Goal: Information Seeking & Learning: Find specific fact

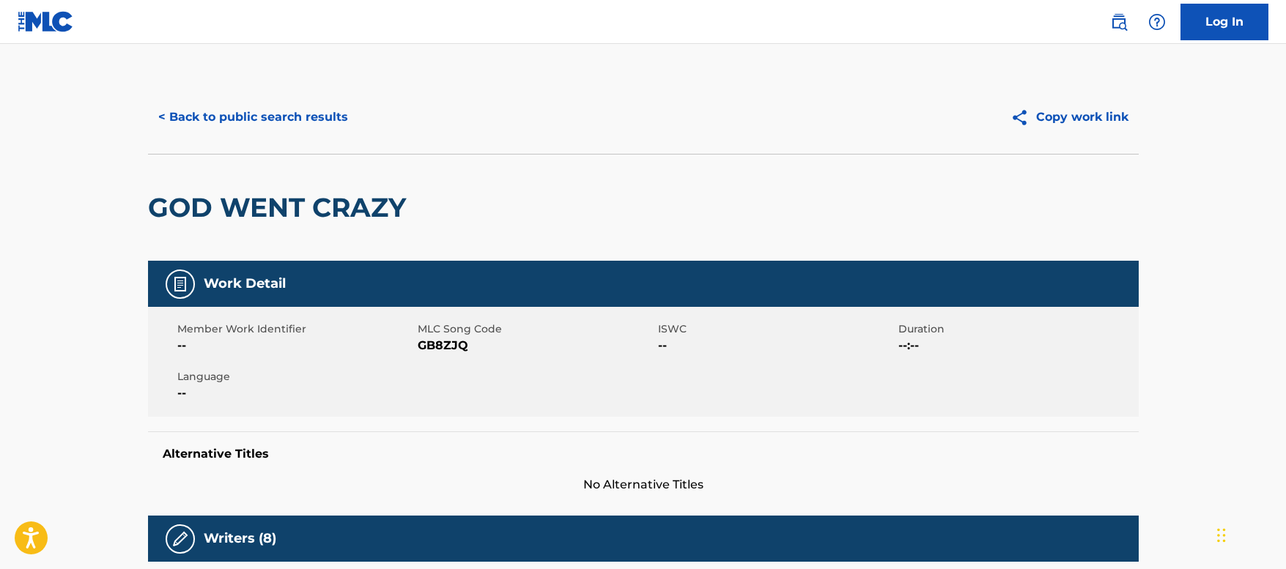
click at [328, 120] on button "< Back to public search results" at bounding box center [253, 117] width 210 height 37
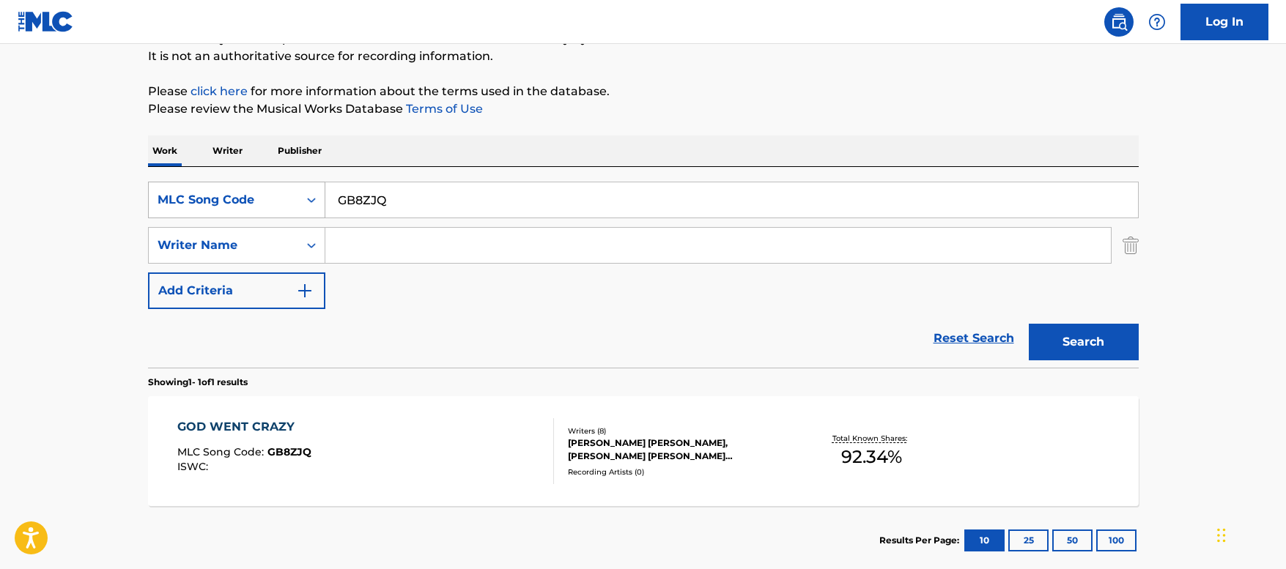
drag, startPoint x: 418, startPoint y: 199, endPoint x: 211, endPoint y: 195, distance: 207.4
click at [211, 195] on div "SearchWithCriteriab47d6d59-c506-405a-8b55-c429474f19d9 MLC Song Code GB8ZJQ" at bounding box center [643, 200] width 991 height 37
paste input "TX2NKF"
type input "TX2NKF"
click at [1057, 341] on button "Search" at bounding box center [1084, 342] width 110 height 37
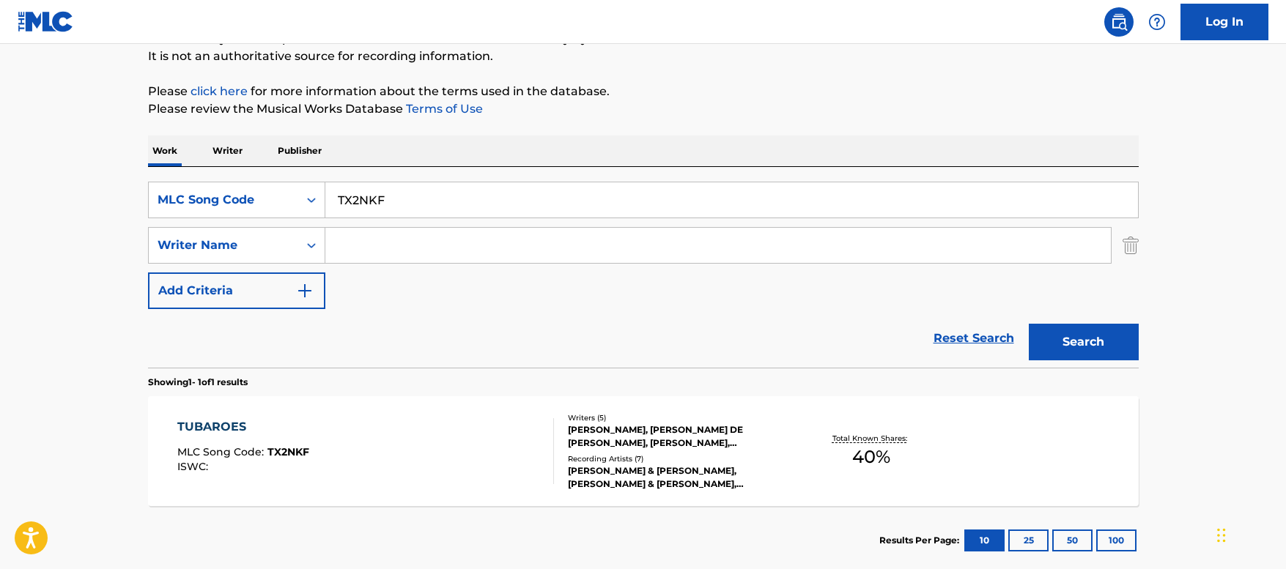
click at [421, 460] on div "TUBAROES MLC Song Code : TX2NKF ISWC :" at bounding box center [365, 451] width 377 height 66
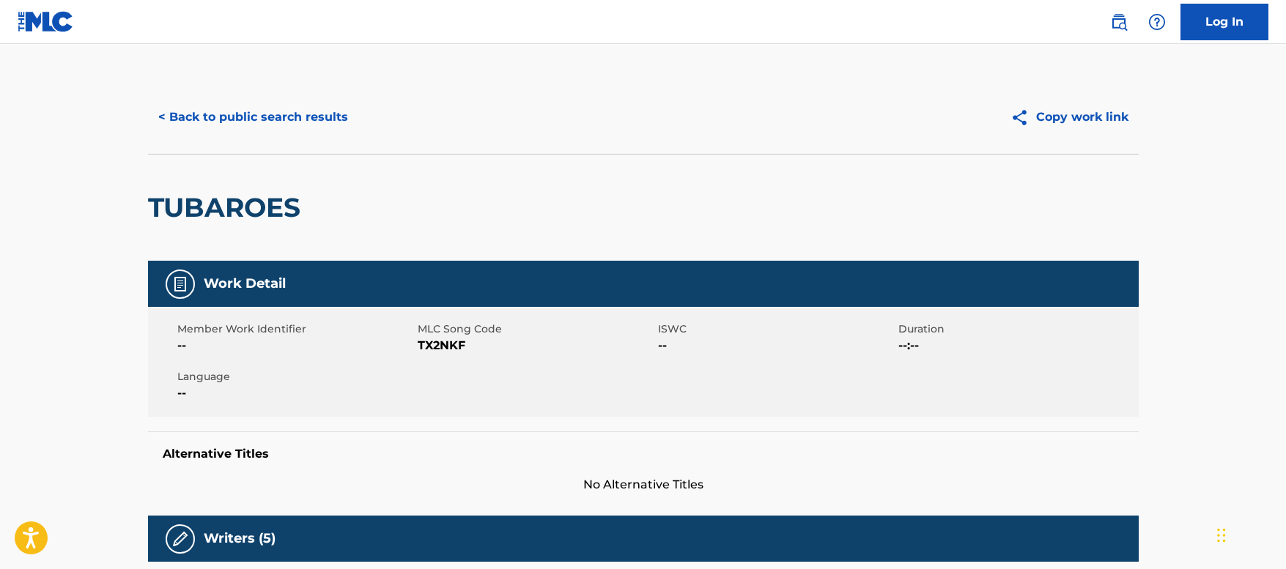
click at [280, 132] on button "< Back to public search results" at bounding box center [253, 117] width 210 height 37
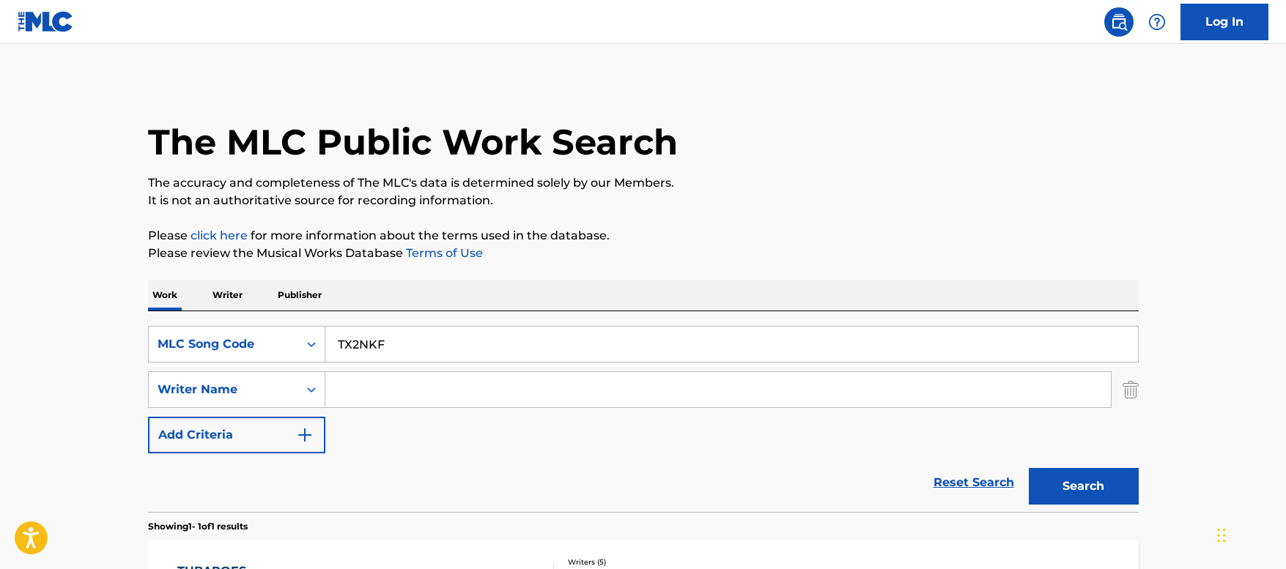
scroll to position [144, 0]
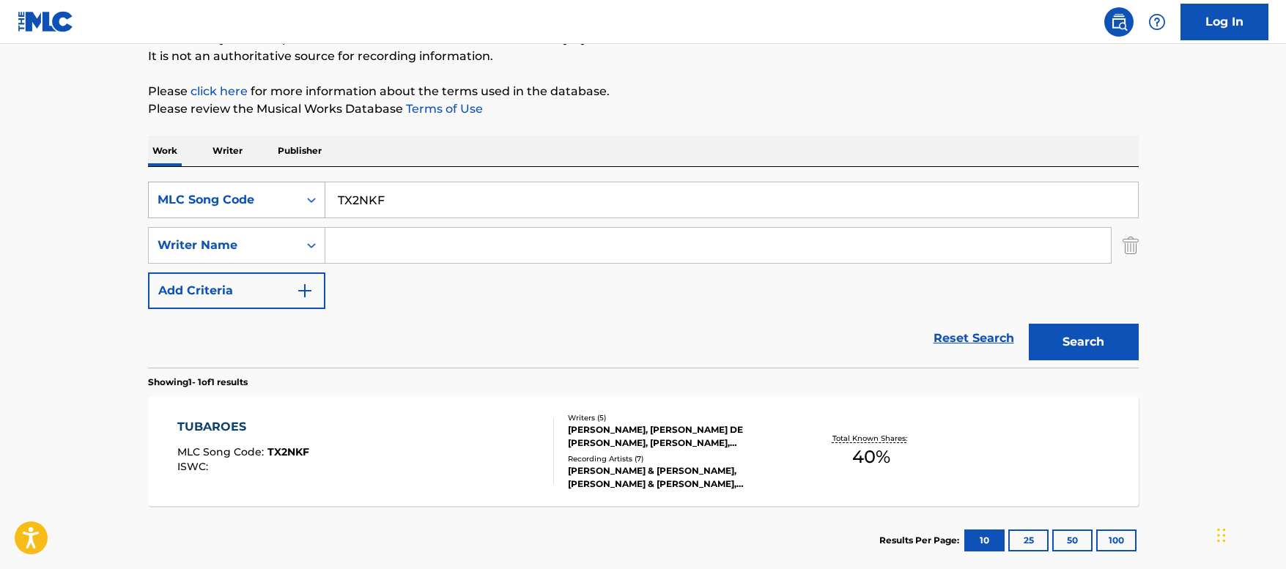
drag, startPoint x: 401, startPoint y: 193, endPoint x: 244, endPoint y: 189, distance: 157.6
click at [244, 189] on div "SearchWithCriteriab47d6d59-c506-405a-8b55-c429474f19d9 MLC Song Code TX2NKF" at bounding box center [643, 200] width 991 height 37
paste input "LT34HT"
type input "LT34HT"
click at [1087, 347] on button "Search" at bounding box center [1084, 342] width 110 height 37
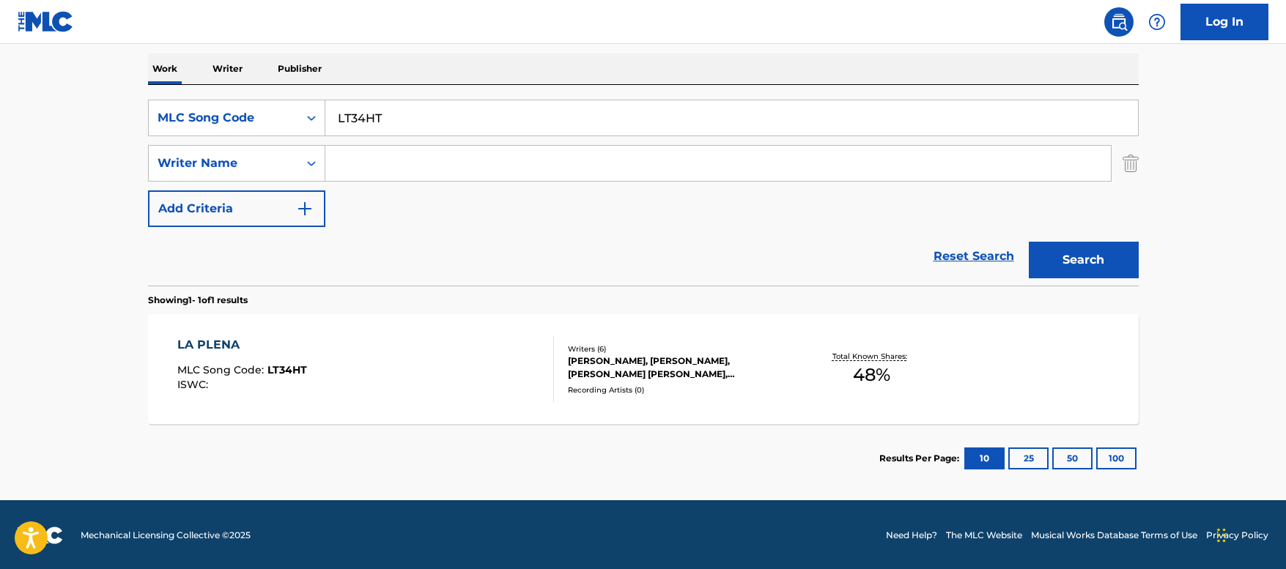
scroll to position [228, 0]
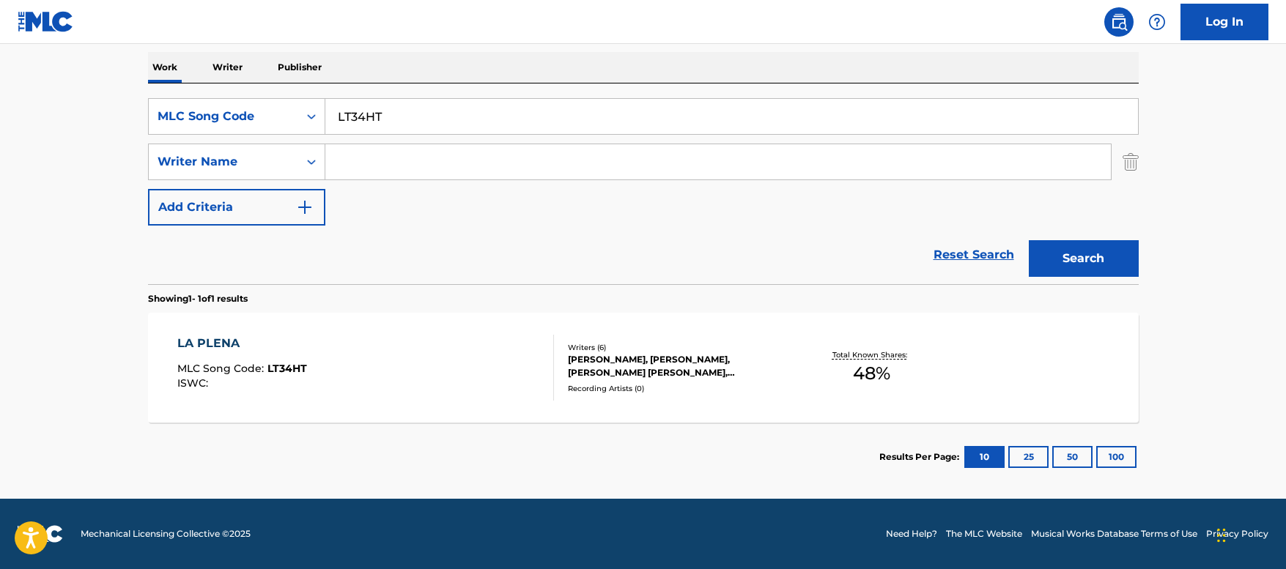
click at [466, 347] on div "LA PLENA MLC Song Code : LT34HT ISWC :" at bounding box center [365, 368] width 377 height 66
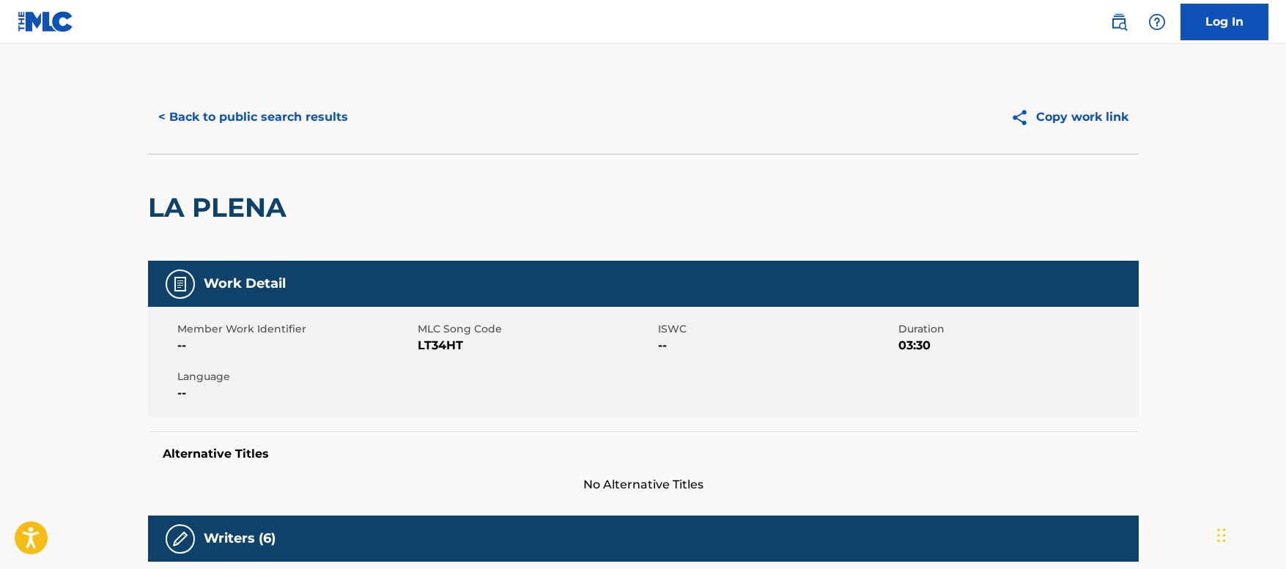
click at [325, 111] on button "< Back to public search results" at bounding box center [253, 117] width 210 height 37
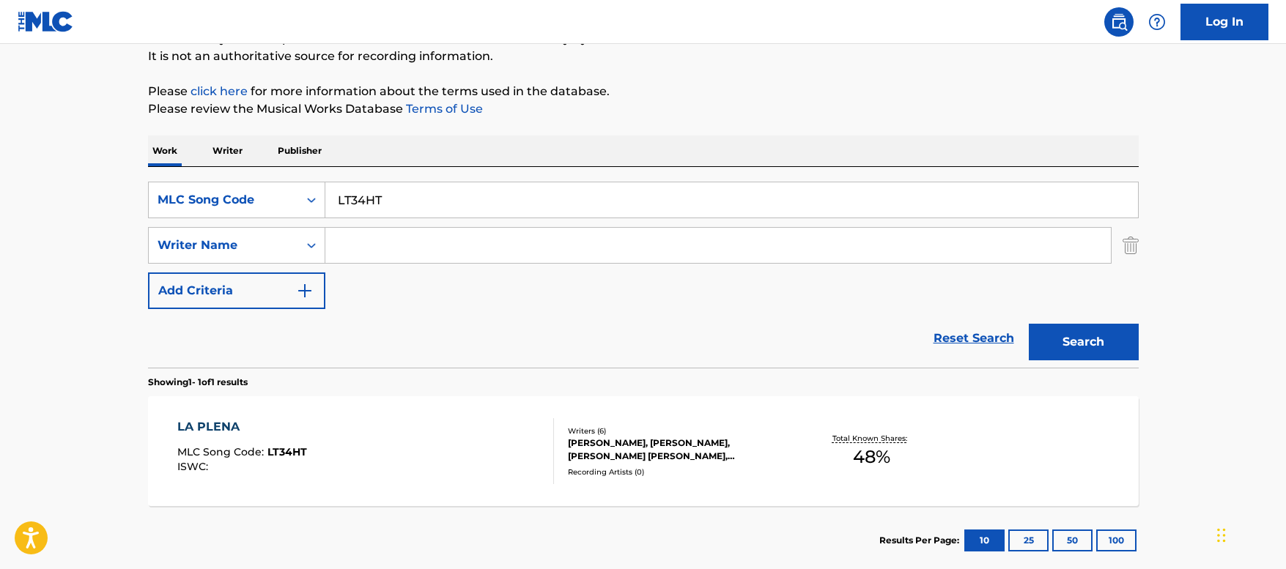
drag, startPoint x: 412, startPoint y: 193, endPoint x: 111, endPoint y: 163, distance: 302.6
click at [111, 163] on main "The MLC Public Work Search The accuracy and completeness of The MLC's data is d…" at bounding box center [643, 241] width 1286 height 683
paste input "R27504"
type input "R27504"
click at [1044, 338] on button "Search" at bounding box center [1084, 342] width 110 height 37
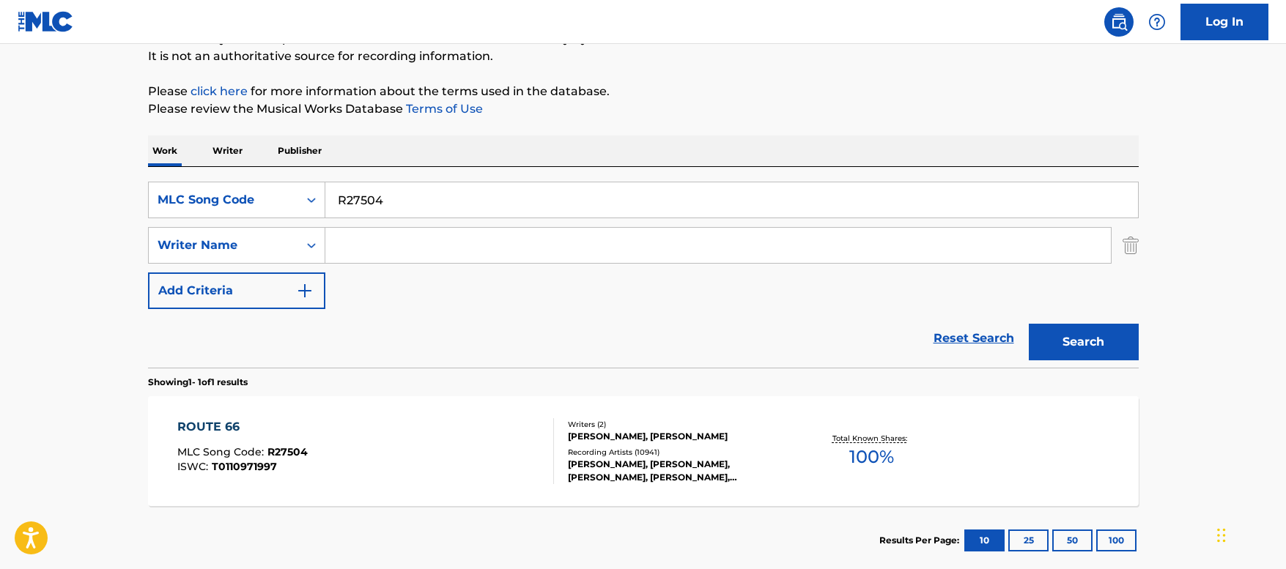
click at [418, 427] on div "ROUTE 66 MLC Song Code : R27504 ISWC : T0110971997" at bounding box center [365, 451] width 377 height 66
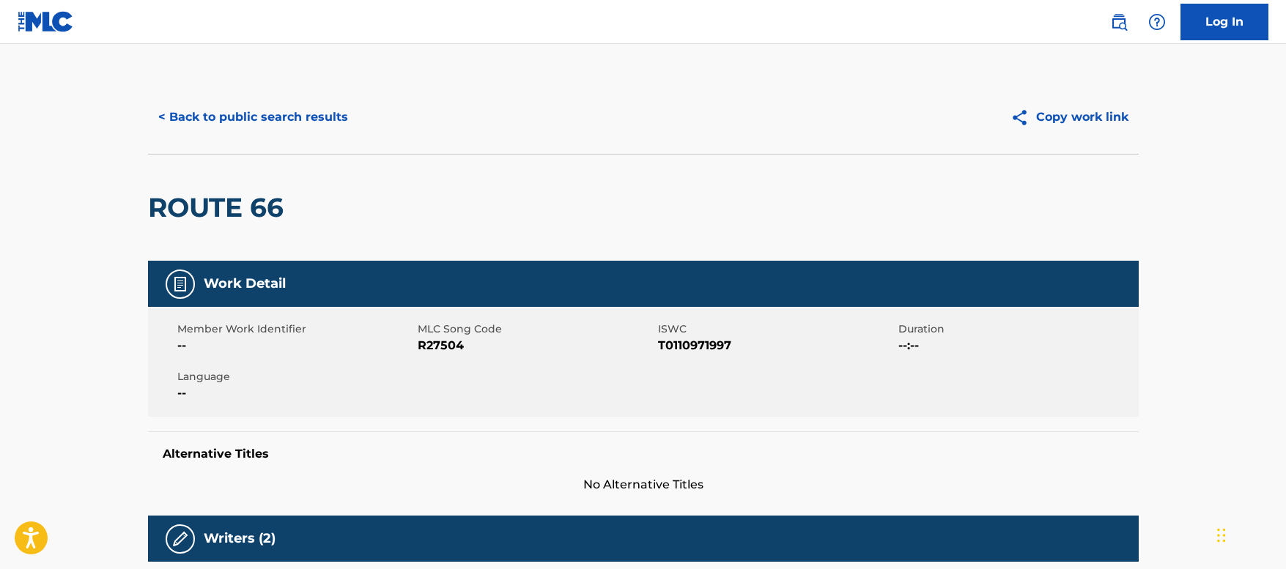
click at [299, 115] on button "< Back to public search results" at bounding box center [253, 117] width 210 height 37
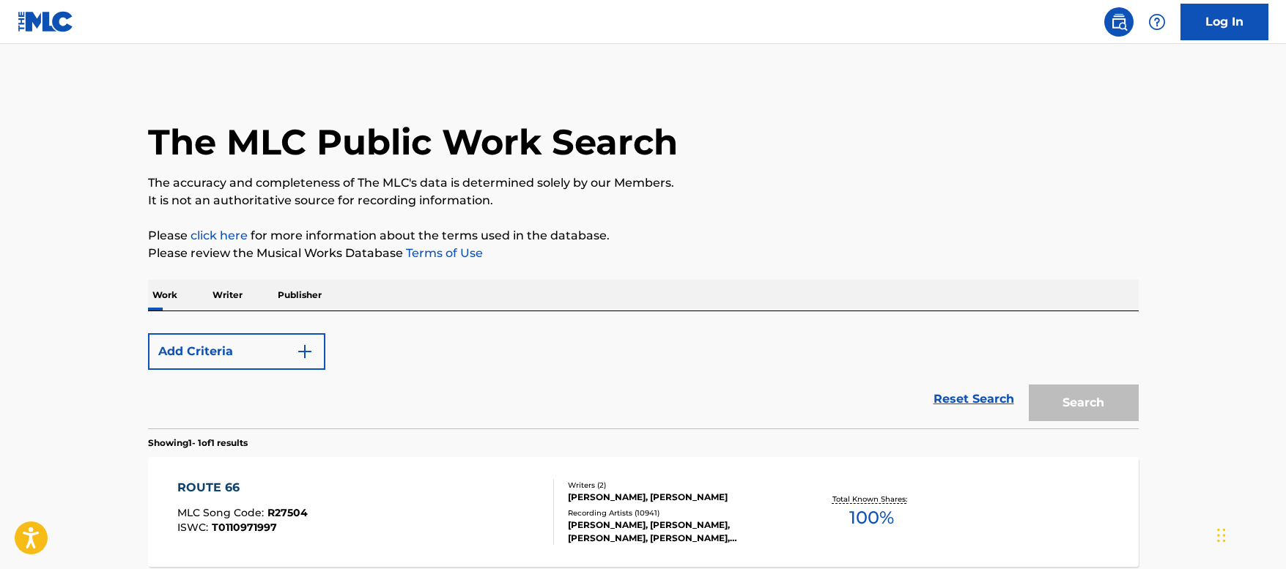
scroll to position [144, 0]
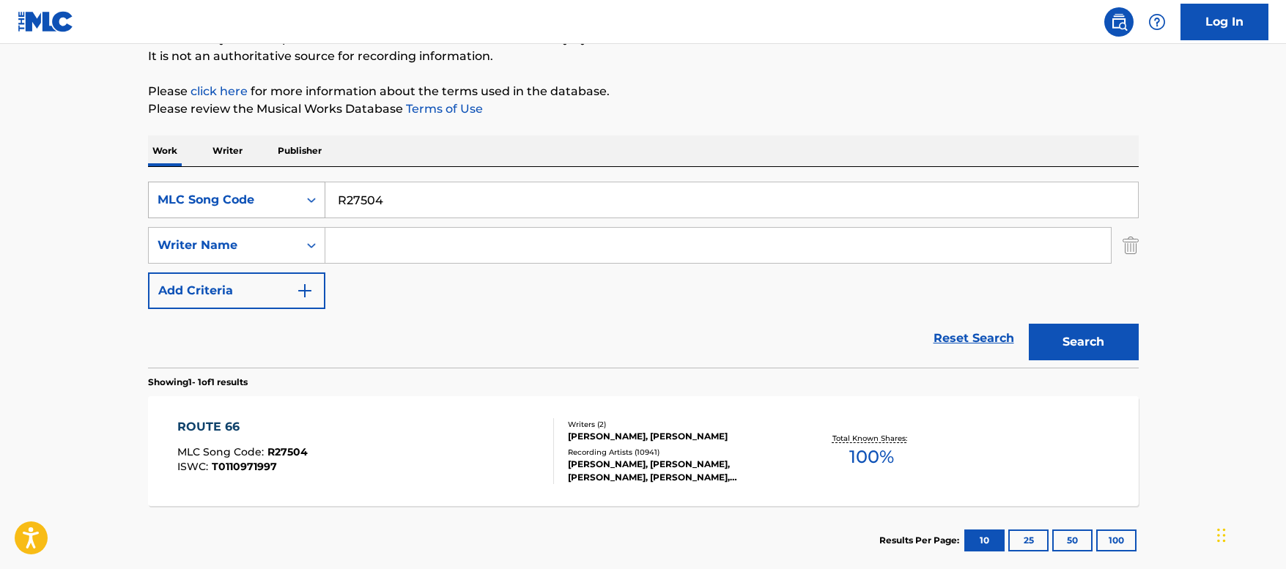
drag, startPoint x: 397, startPoint y: 203, endPoint x: 266, endPoint y: 185, distance: 132.3
click at [266, 185] on div "SearchWithCriteriab47d6d59-c506-405a-8b55-c429474f19d9 MLC Song Code R27504" at bounding box center [643, 200] width 991 height 37
paste input "YQ0AXC"
type input "YQ0AXC"
click at [1079, 334] on button "Search" at bounding box center [1084, 342] width 110 height 37
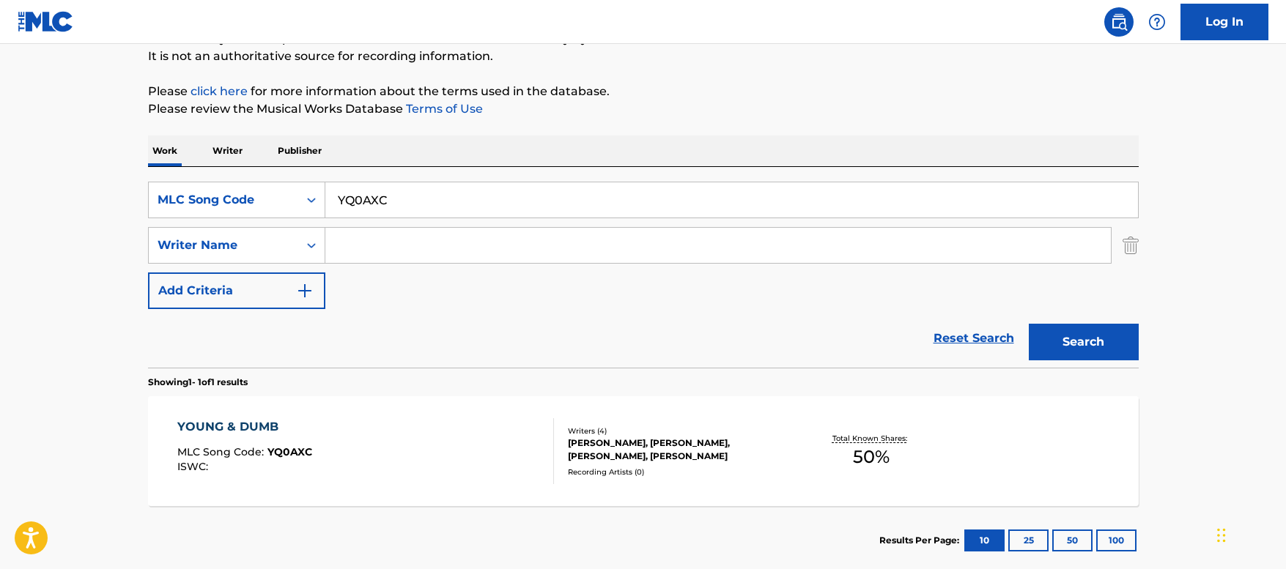
click at [389, 460] on div "YOUNG & DUMB MLC Song Code : YQ0AXC ISWC :" at bounding box center [365, 451] width 377 height 66
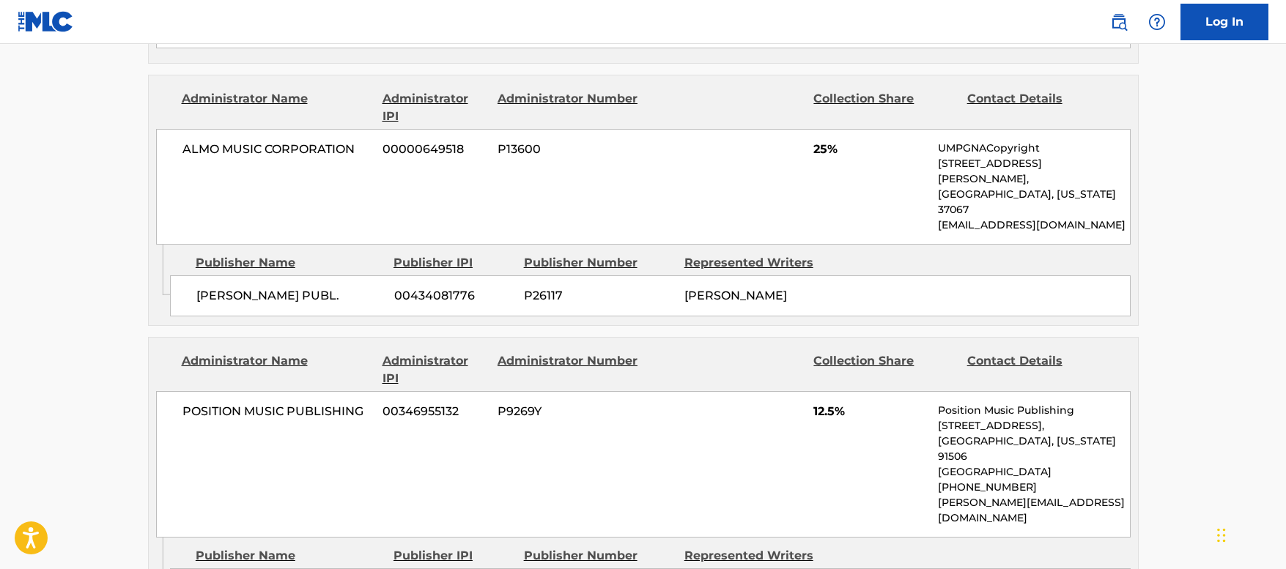
scroll to position [806, 0]
